Goal: Navigation & Orientation: Locate item on page

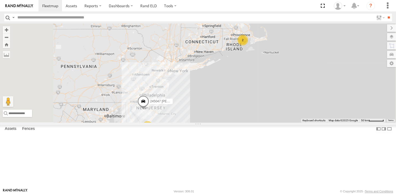
drag, startPoint x: 227, startPoint y: 141, endPoint x: 253, endPoint y: 106, distance: 44.2
click at [253, 106] on div "3 245047 [PERSON_NAME] 2" at bounding box center [198, 73] width 396 height 99
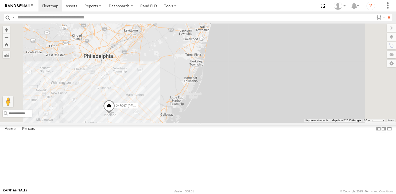
drag, startPoint x: 178, startPoint y: 154, endPoint x: 230, endPoint y: 145, distance: 52.6
click at [230, 122] on div "245047 [PERSON_NAME]" at bounding box center [198, 73] width 396 height 99
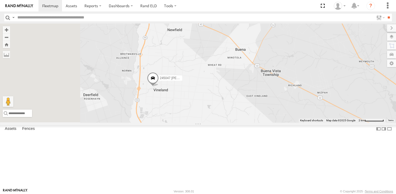
drag, startPoint x: 191, startPoint y: 117, endPoint x: 232, endPoint y: 151, distance: 53.5
click at [232, 122] on div "245047 [PERSON_NAME] 245048 [PERSON_NAME]" at bounding box center [198, 73] width 396 height 99
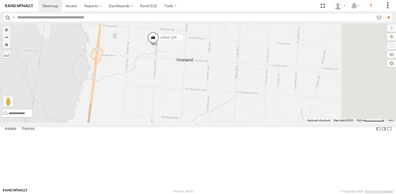
click at [159, 46] on span at bounding box center [153, 39] width 12 height 14
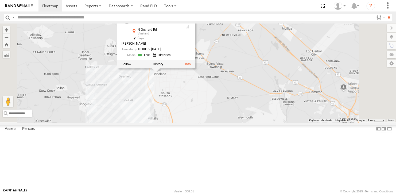
click at [235, 122] on div "245047 [PERSON_NAME] 245048 [PERSON_NAME] 245047 [PERSON_NAME] All Assets N Orc…" at bounding box center [198, 73] width 396 height 99
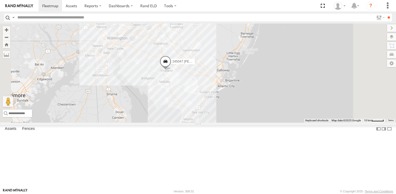
click at [152, 89] on div "245047 [PERSON_NAME] 3" at bounding box center [198, 73] width 396 height 99
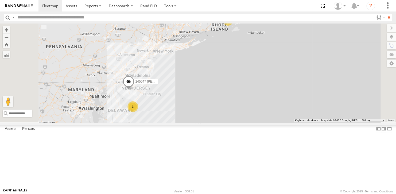
drag, startPoint x: 263, startPoint y: 92, endPoint x: 239, endPoint y: 110, distance: 29.4
click at [233, 116] on div "245047 [PERSON_NAME] 468334 [PERSON_NAME] 3 2" at bounding box center [198, 73] width 396 height 99
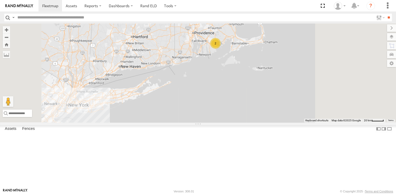
drag, startPoint x: 295, startPoint y: 78, endPoint x: 271, endPoint y: 124, distance: 52.1
click at [270, 122] on div "245047 [PERSON_NAME] 468334 [PERSON_NAME] 2" at bounding box center [198, 73] width 396 height 99
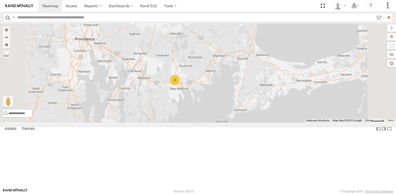
drag, startPoint x: 257, startPoint y: 98, endPoint x: 262, endPoint y: 92, distance: 7.2
click at [262, 92] on div "245047 [PERSON_NAME] 468334 [PERSON_NAME] 2" at bounding box center [198, 73] width 396 height 99
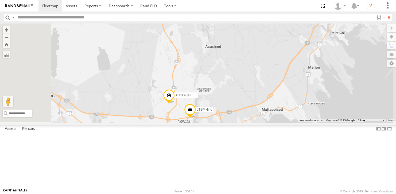
drag, startPoint x: 215, startPoint y: 127, endPoint x: 211, endPoint y: 108, distance: 19.3
click at [211, 108] on div "245047 [PERSON_NAME] 468334 [PERSON_NAME] 468332 [PERSON_NAME] JTSP Hino" at bounding box center [198, 73] width 396 height 99
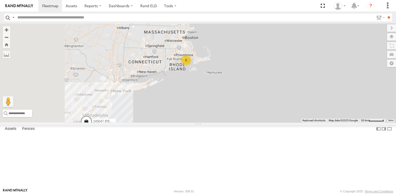
drag, startPoint x: 205, startPoint y: 133, endPoint x: 264, endPoint y: 93, distance: 71.8
click at [263, 93] on div "245047 [PERSON_NAME] 468334 [PERSON_NAME] 2" at bounding box center [198, 73] width 396 height 99
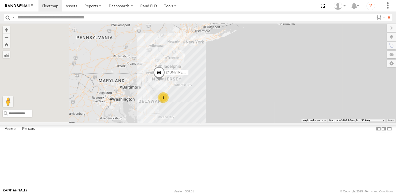
drag, startPoint x: 209, startPoint y: 128, endPoint x: 251, endPoint y: 106, distance: 47.6
click at [204, 74] on span "245047 [PERSON_NAME]" at bounding box center [185, 73] width 38 height 4
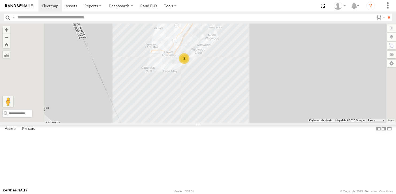
drag, startPoint x: 245, startPoint y: 122, endPoint x: 238, endPoint y: 148, distance: 27.3
click at [238, 122] on div "245047 [PERSON_NAME] 468334 [PERSON_NAME] 245047 [PERSON_NAME] All Assets N Orc…" at bounding box center [198, 73] width 396 height 99
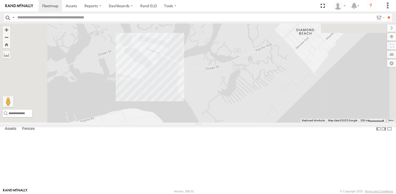
drag, startPoint x: 233, startPoint y: 72, endPoint x: 253, endPoint y: 174, distance: 103.8
click at [253, 122] on div "245047 [PERSON_NAME] 468334 [PERSON_NAME] 245047 [PERSON_NAME] All Assets N Orc…" at bounding box center [198, 73] width 396 height 99
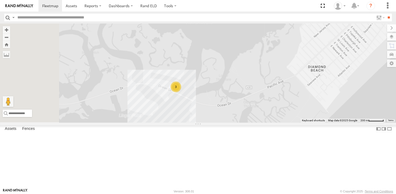
drag, startPoint x: 239, startPoint y: 140, endPoint x: 243, endPoint y: 162, distance: 21.9
click at [243, 122] on div "245047 [PERSON_NAME] 468334 [PERSON_NAME] 245047 [PERSON_NAME] All Assets N Orc…" at bounding box center [198, 73] width 396 height 99
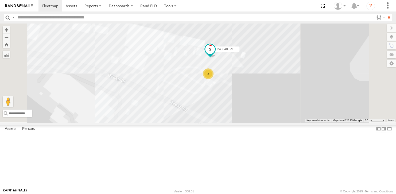
click at [215, 54] on span at bounding box center [210, 49] width 10 height 10
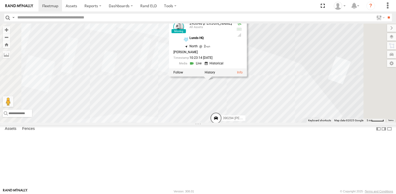
click at [286, 122] on div "245047 [PERSON_NAME] 468334 [PERSON_NAME] 245048 [PERSON_NAME] 245048 [PERSON_N…" at bounding box center [198, 73] width 396 height 99
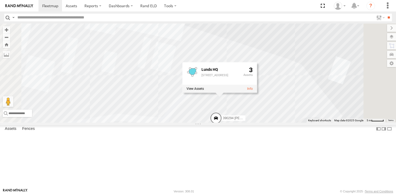
click at [268, 122] on div "245047 [PERSON_NAME] 468334 [PERSON_NAME] 245048 [PERSON_NAME] 54782 Hino 39029…" at bounding box center [198, 73] width 396 height 99
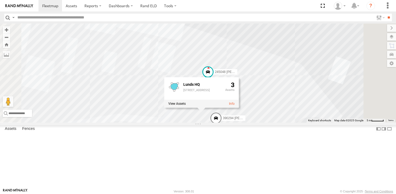
click at [234, 122] on div "245047 [PERSON_NAME] 468334 [PERSON_NAME] 245048 [PERSON_NAME] 54782 Hino 39029…" at bounding box center [198, 73] width 396 height 99
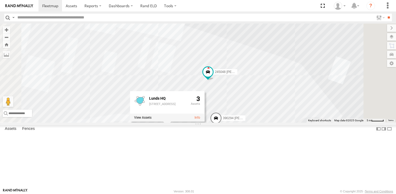
click at [370, 122] on div "245047 [PERSON_NAME] 468334 [PERSON_NAME] 245048 [PERSON_NAME] 54782 Hino 39029…" at bounding box center [198, 73] width 396 height 99
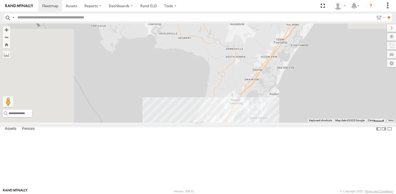
drag, startPoint x: 236, startPoint y: 65, endPoint x: 263, endPoint y: 190, distance: 127.6
click at [263, 190] on body at bounding box center [198, 97] width 396 height 194
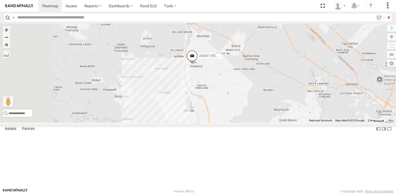
click at [198, 64] on span at bounding box center [192, 57] width 12 height 14
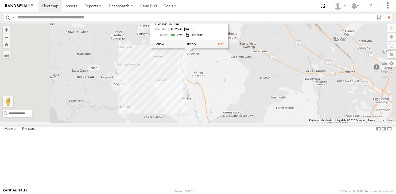
drag, startPoint x: 281, startPoint y: 121, endPoint x: 272, endPoint y: 114, distance: 11.4
click at [272, 114] on div "245047 [PERSON_NAME] 245047 [PERSON_NAME] All Assets N Orchard Rd Vineland 39.4…" at bounding box center [198, 73] width 396 height 99
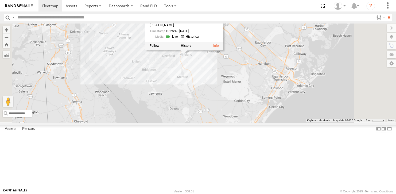
drag, startPoint x: 267, startPoint y: 140, endPoint x: 254, endPoint y: 127, distance: 18.3
click at [254, 122] on div "245047 [PERSON_NAME] 245047 [PERSON_NAME] All Assets N Orchard Rd Vineland 39.4…" at bounding box center [198, 73] width 396 height 99
